Goal: Information Seeking & Learning: Learn about a topic

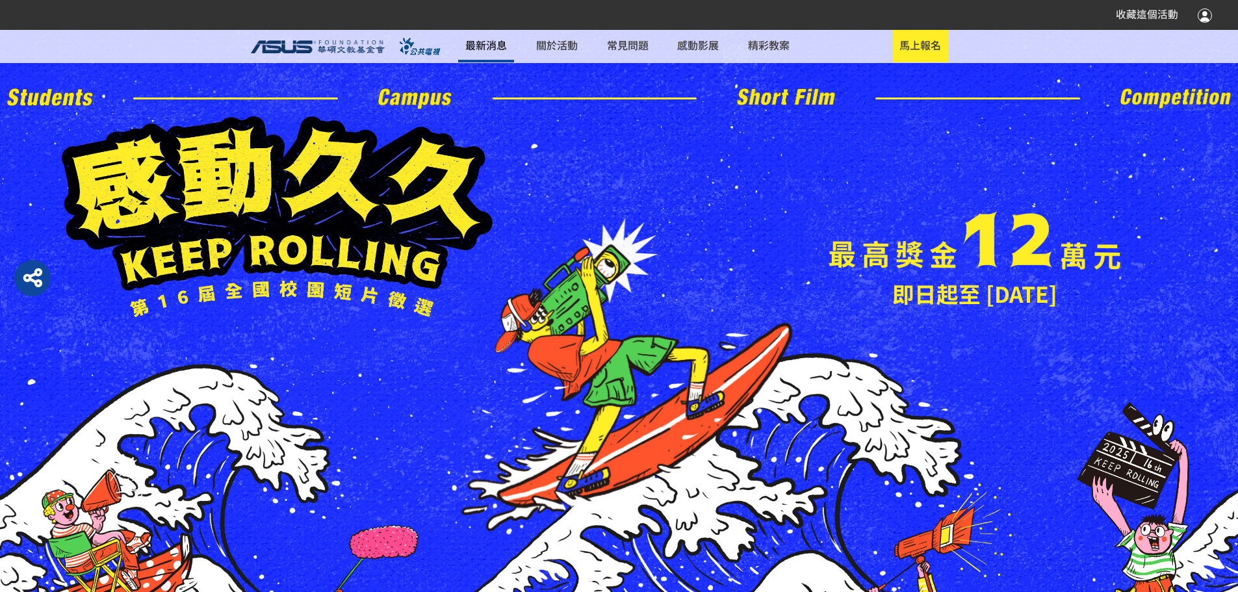
click at [514, 44] on link "最新消息" at bounding box center [486, 46] width 56 height 32
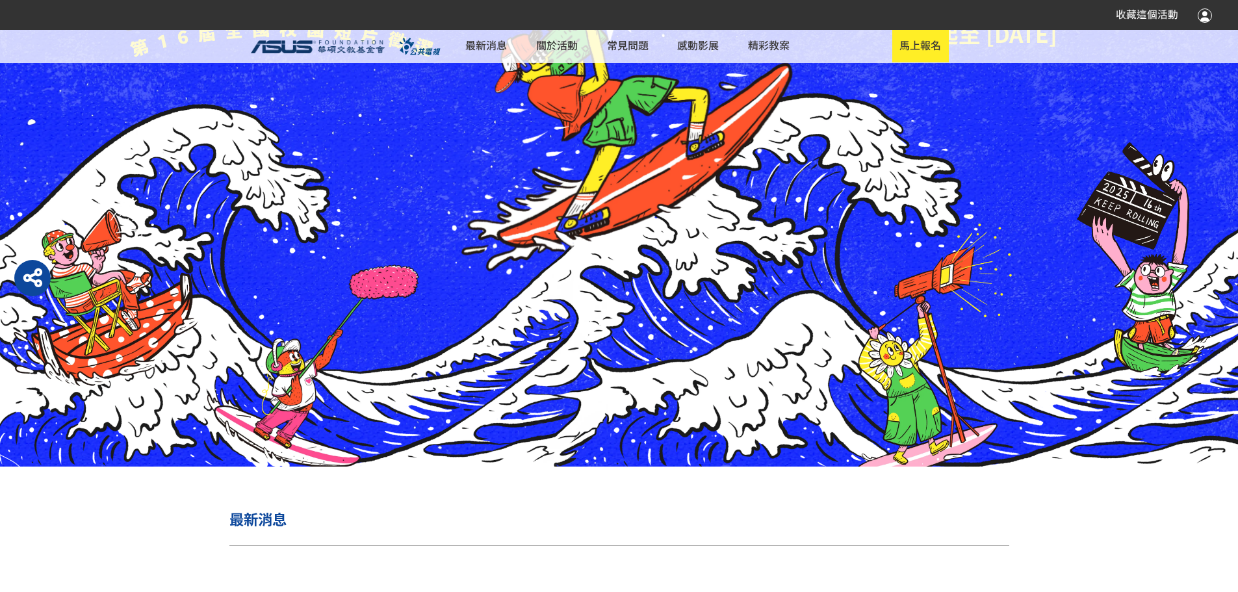
scroll to position [520, 0]
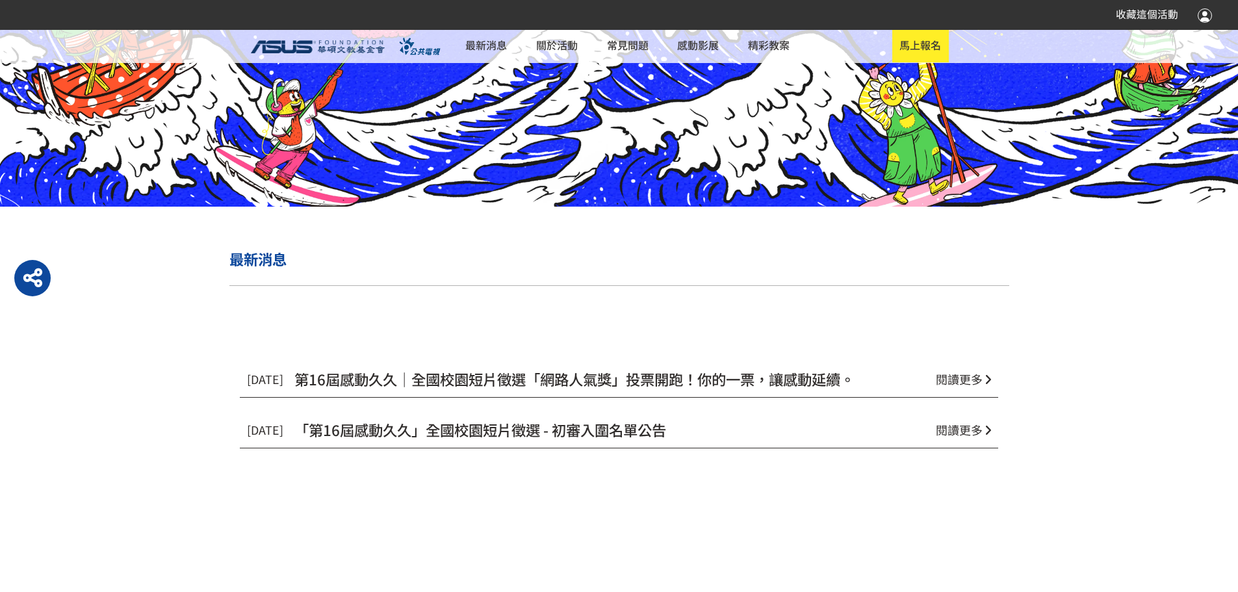
click at [944, 387] on span "閱讀更多" at bounding box center [959, 378] width 47 height 17
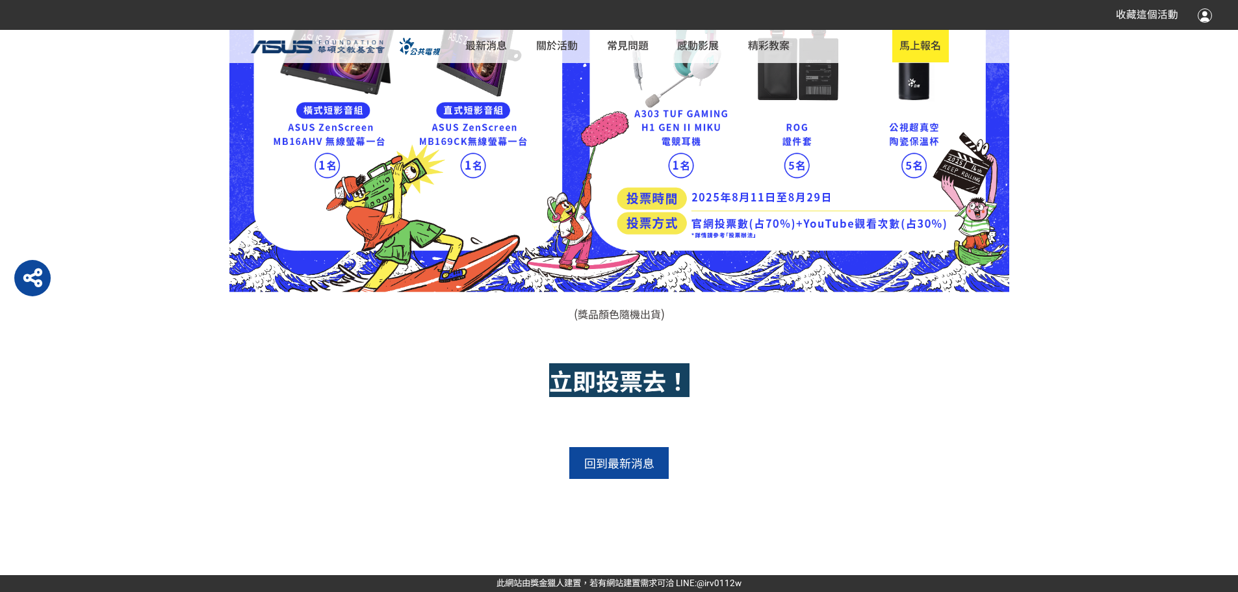
scroll to position [1318, 0]
click at [606, 366] on strong "立即投票去！" at bounding box center [619, 380] width 140 height 34
click at [666, 363] on strong "立即投票去！" at bounding box center [619, 380] width 140 height 34
drag, startPoint x: 638, startPoint y: 342, endPoint x: 649, endPoint y: 368, distance: 28.2
click at [639, 363] on strong "立即投票去！" at bounding box center [619, 380] width 140 height 34
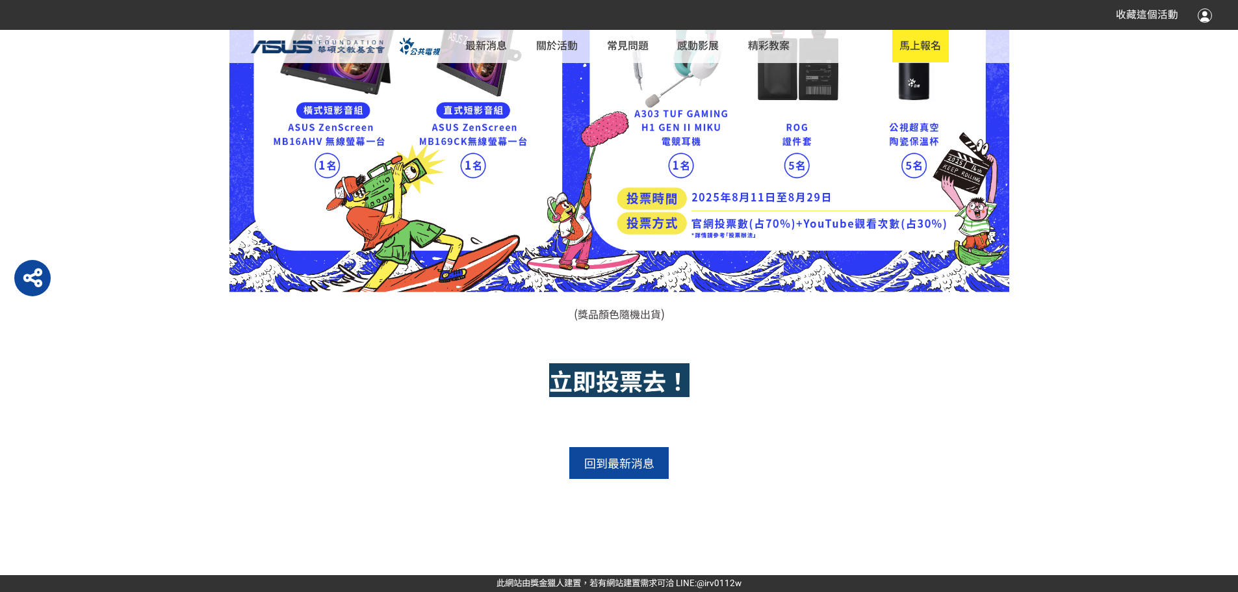
click at [649, 368] on strong "立即投票去！" at bounding box center [619, 380] width 140 height 34
click at [639, 367] on strong "立即投票去！" at bounding box center [619, 380] width 140 height 34
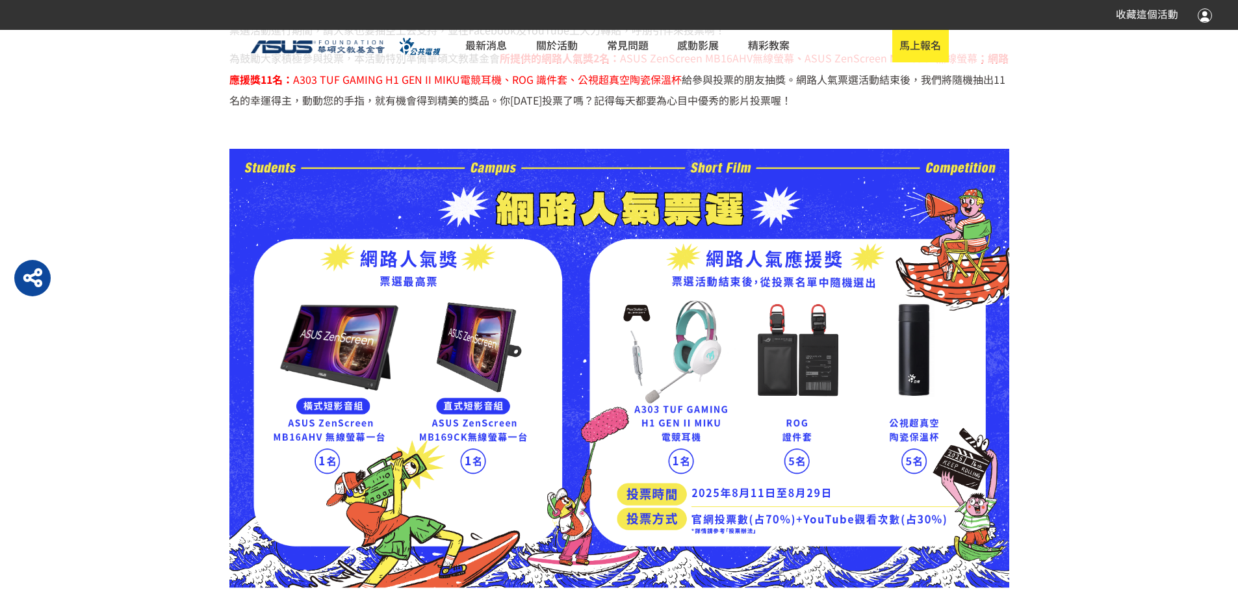
scroll to position [733, 0]
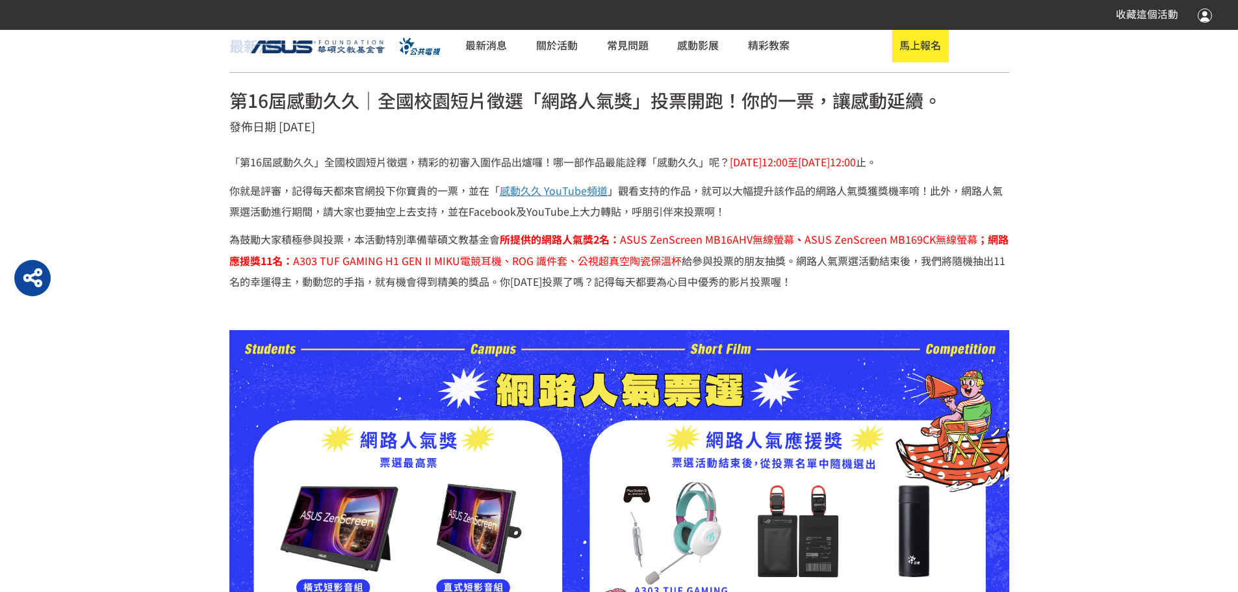
click at [583, 198] on span "感動久久 YouTube頻道" at bounding box center [554, 191] width 108 height 16
